Goal: Task Accomplishment & Management: Use online tool/utility

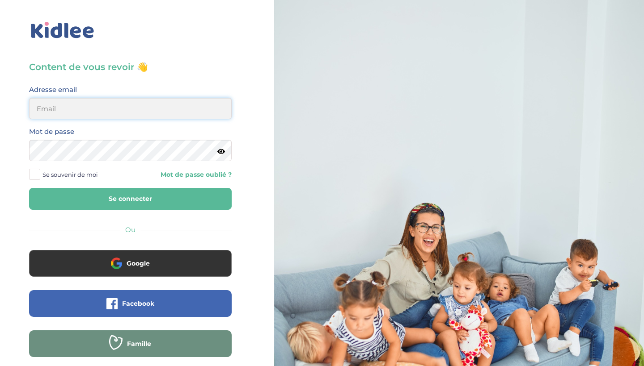
type input "[EMAIL_ADDRESS][DOMAIN_NAME]"
click at [130, 199] on button "Se connecter" at bounding box center [130, 199] width 202 height 22
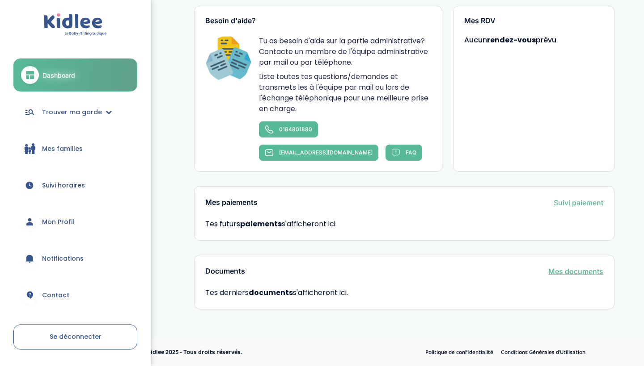
scroll to position [503, 0]
click at [93, 112] on span "Trouver ma garde" at bounding box center [72, 112] width 60 height 9
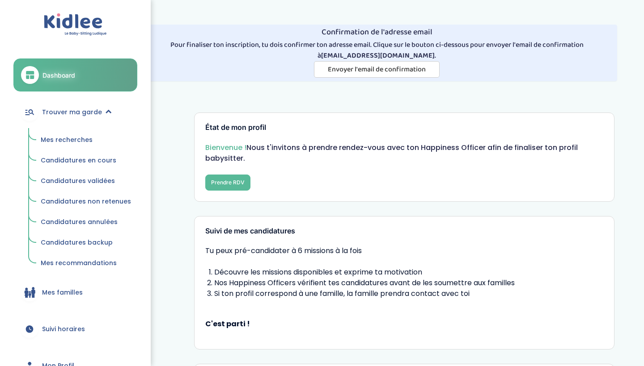
click at [78, 139] on span "Mes recherches" at bounding box center [67, 139] width 52 height 9
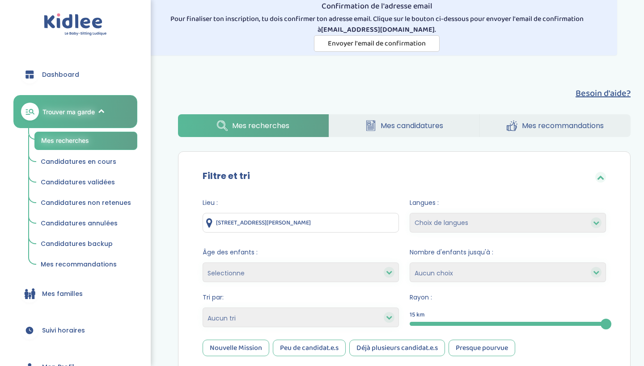
scroll to position [76, 0]
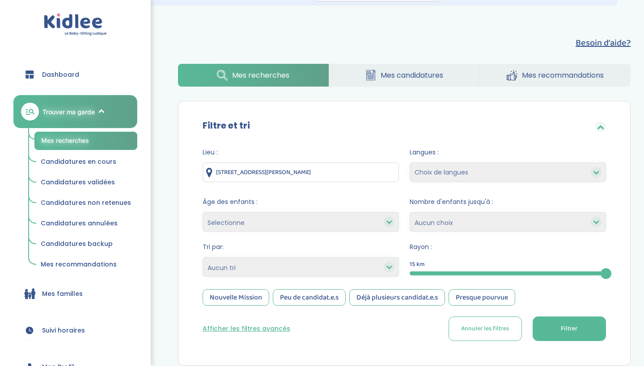
click at [426, 274] on div at bounding box center [507, 274] width 196 height 4
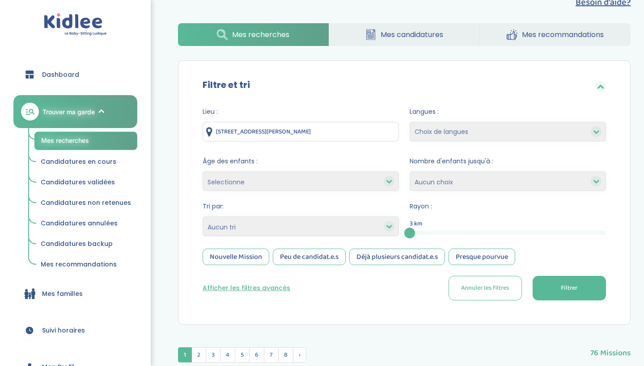
scroll to position [125, 0]
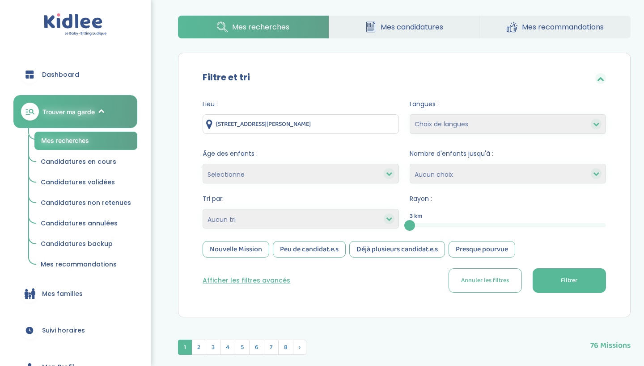
select select "12"
select select
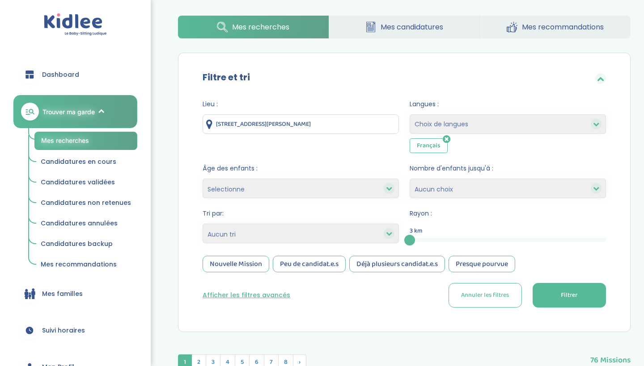
click at [595, 291] on button "Filtrer" at bounding box center [568, 295] width 73 height 25
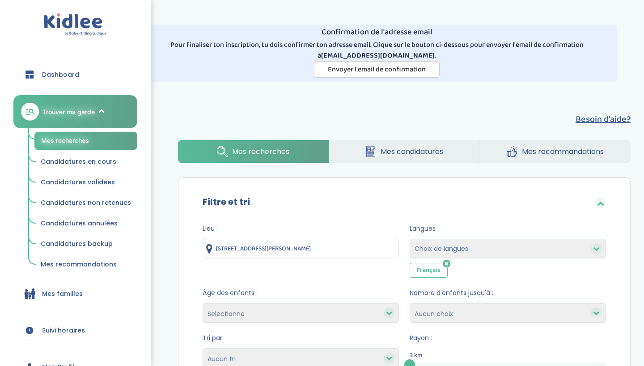
scroll to position [0, 0]
